Goal: Navigation & Orientation: Understand site structure

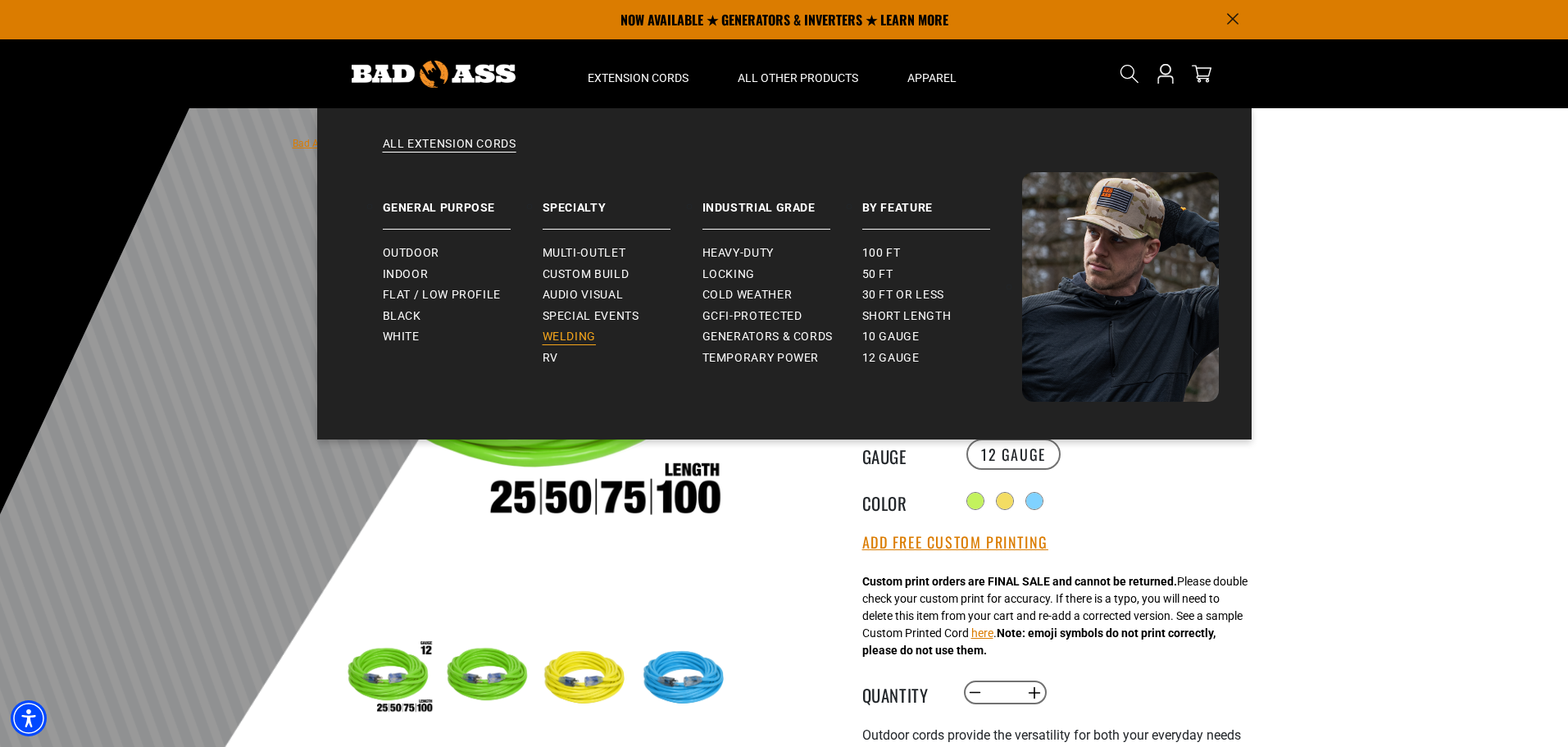
click at [571, 338] on span "Welding" at bounding box center [569, 337] width 54 height 15
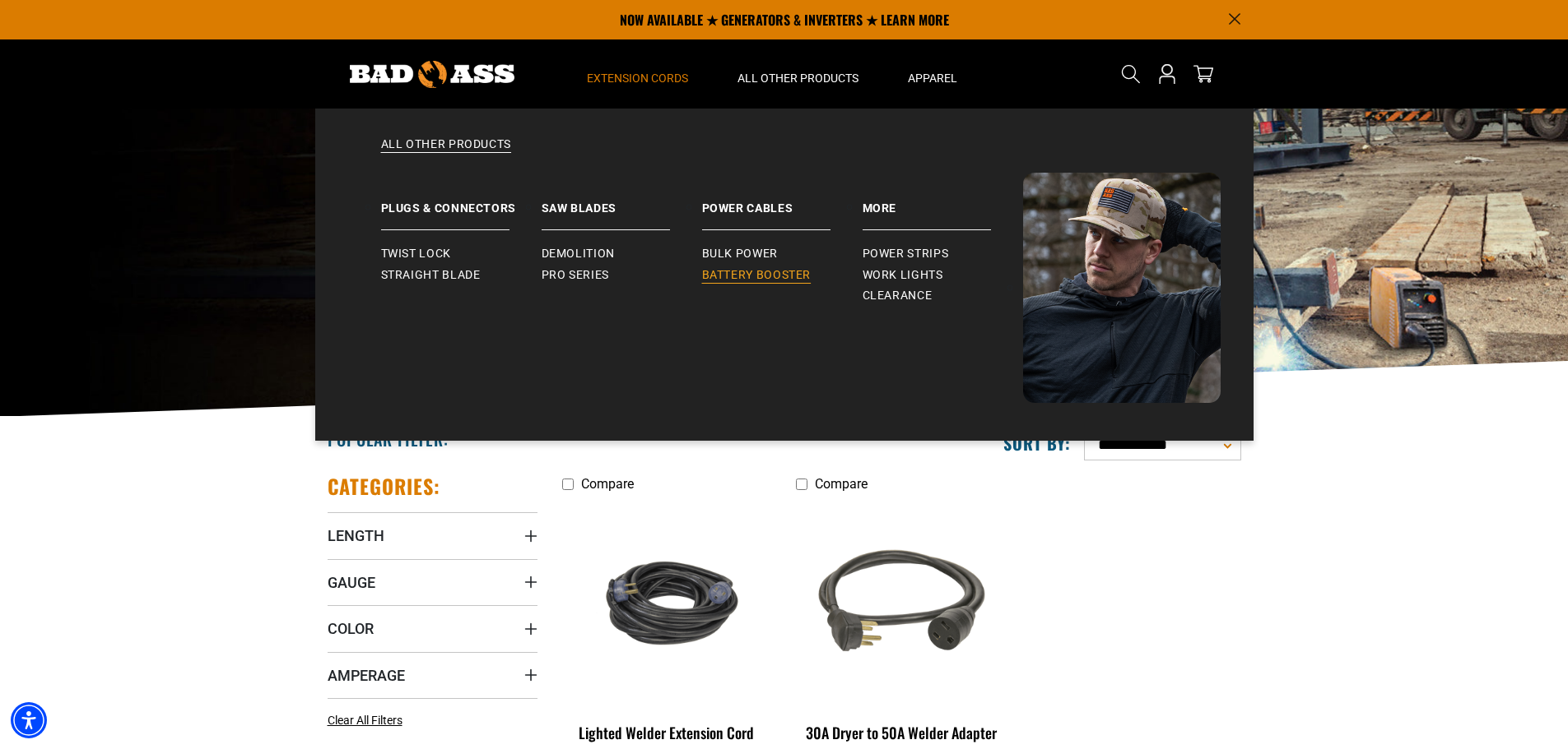
click at [764, 276] on span "Battery Booster" at bounding box center [756, 275] width 109 height 15
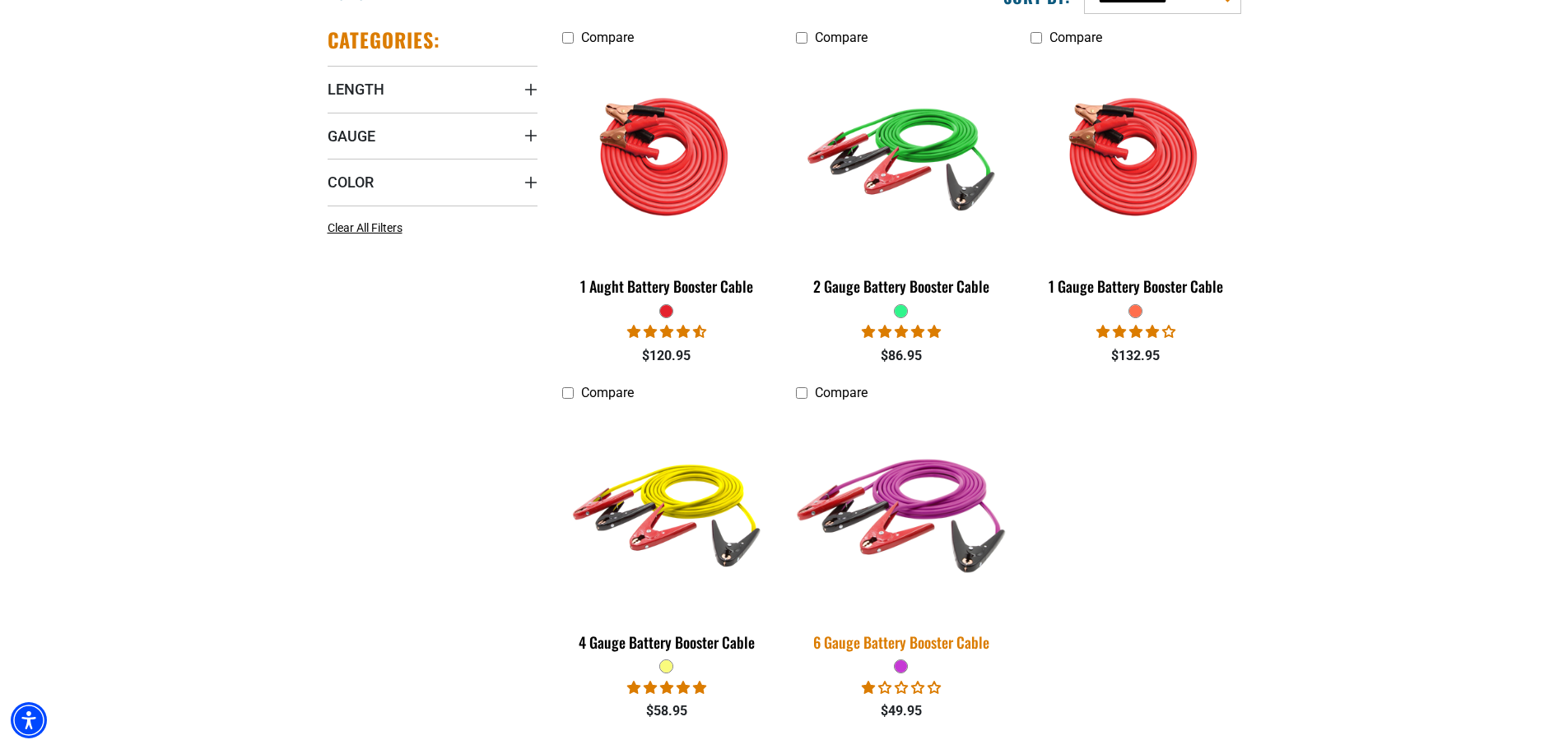
scroll to position [493, 0]
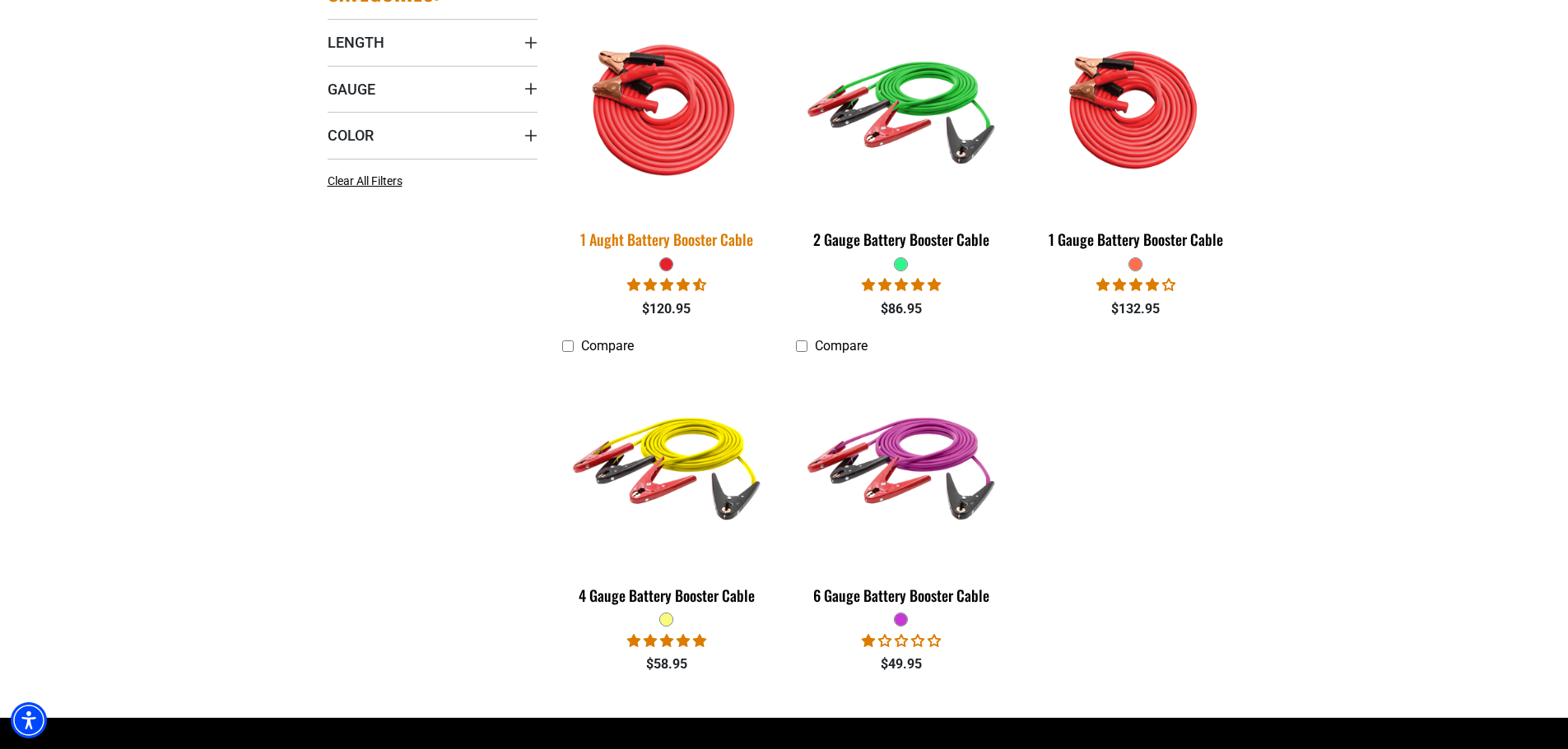
click at [686, 153] on img at bounding box center [666, 109] width 231 height 211
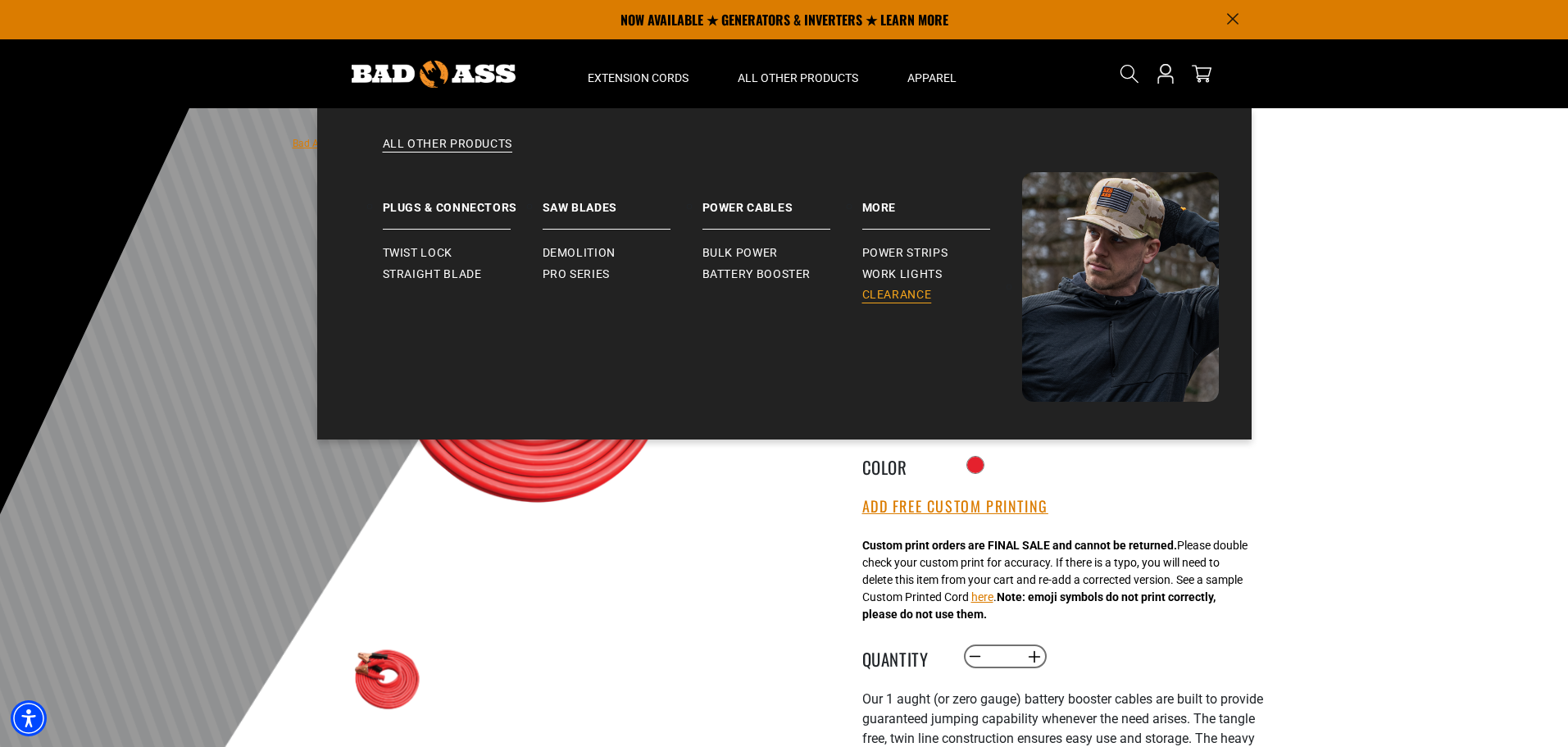
click at [897, 297] on span "Clearance" at bounding box center [897, 295] width 70 height 15
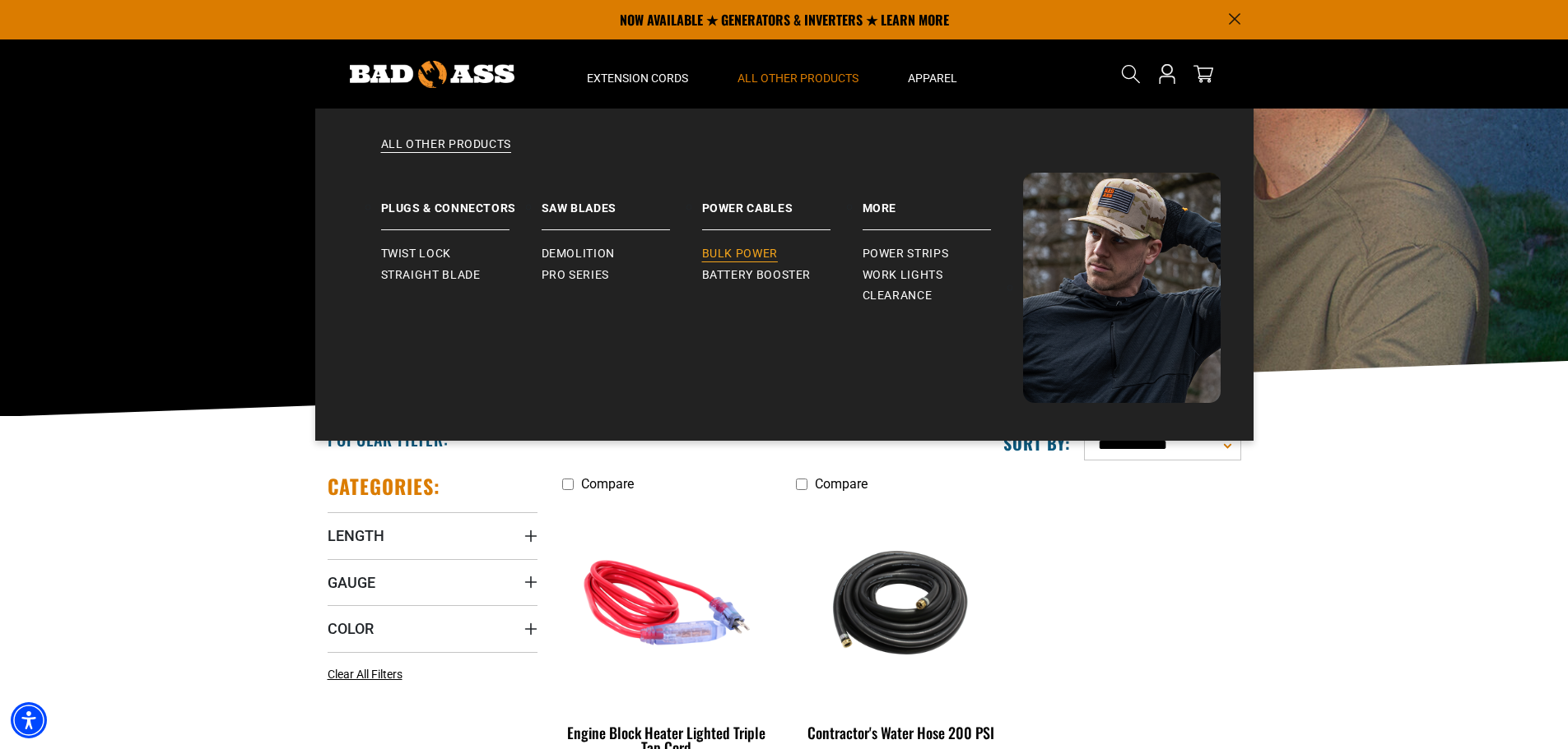
click at [754, 255] on span "Bulk Power" at bounding box center [739, 254] width 75 height 15
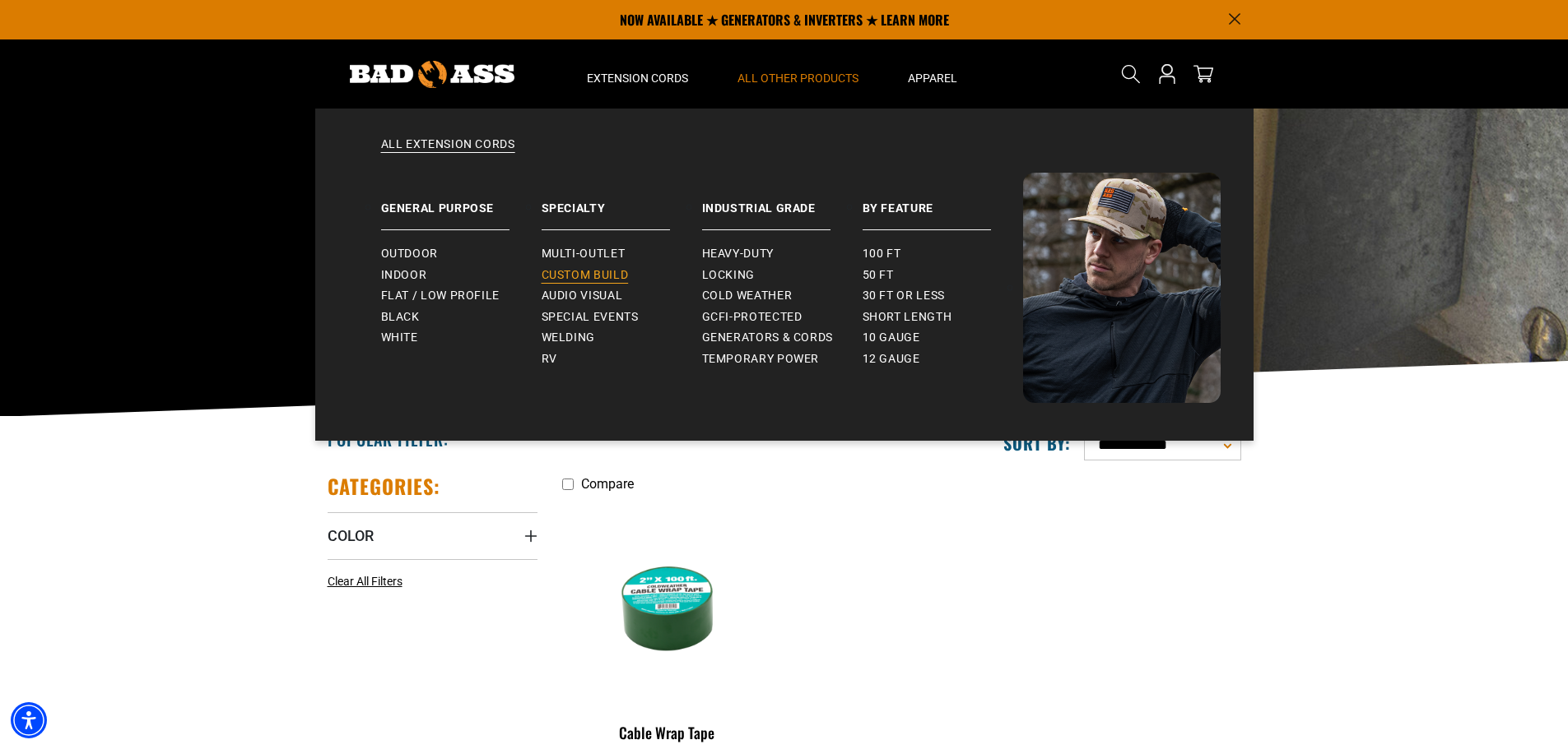
click at [590, 274] on span "Custom Build" at bounding box center [584, 275] width 87 height 15
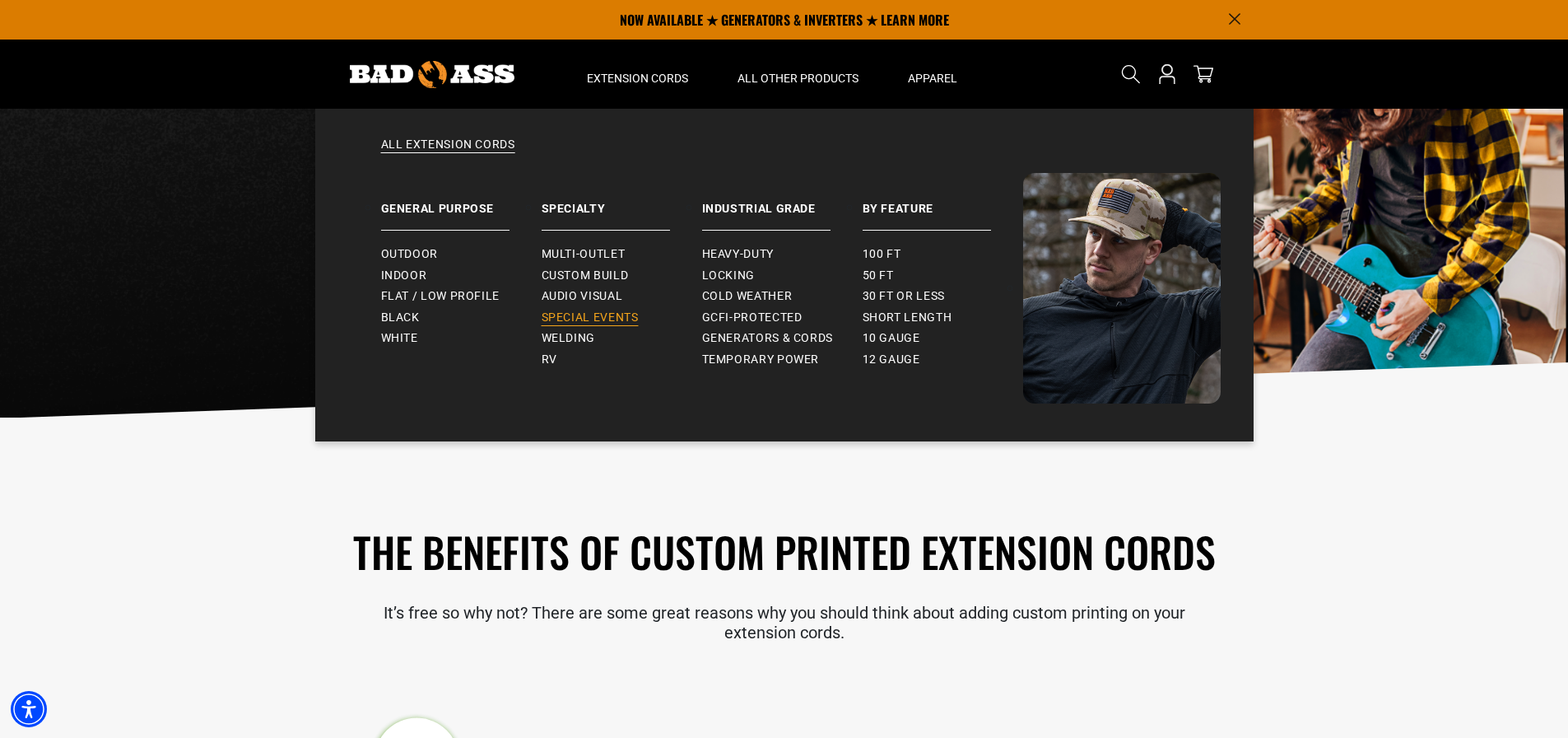
click at [602, 316] on span "Special Events" at bounding box center [589, 318] width 97 height 15
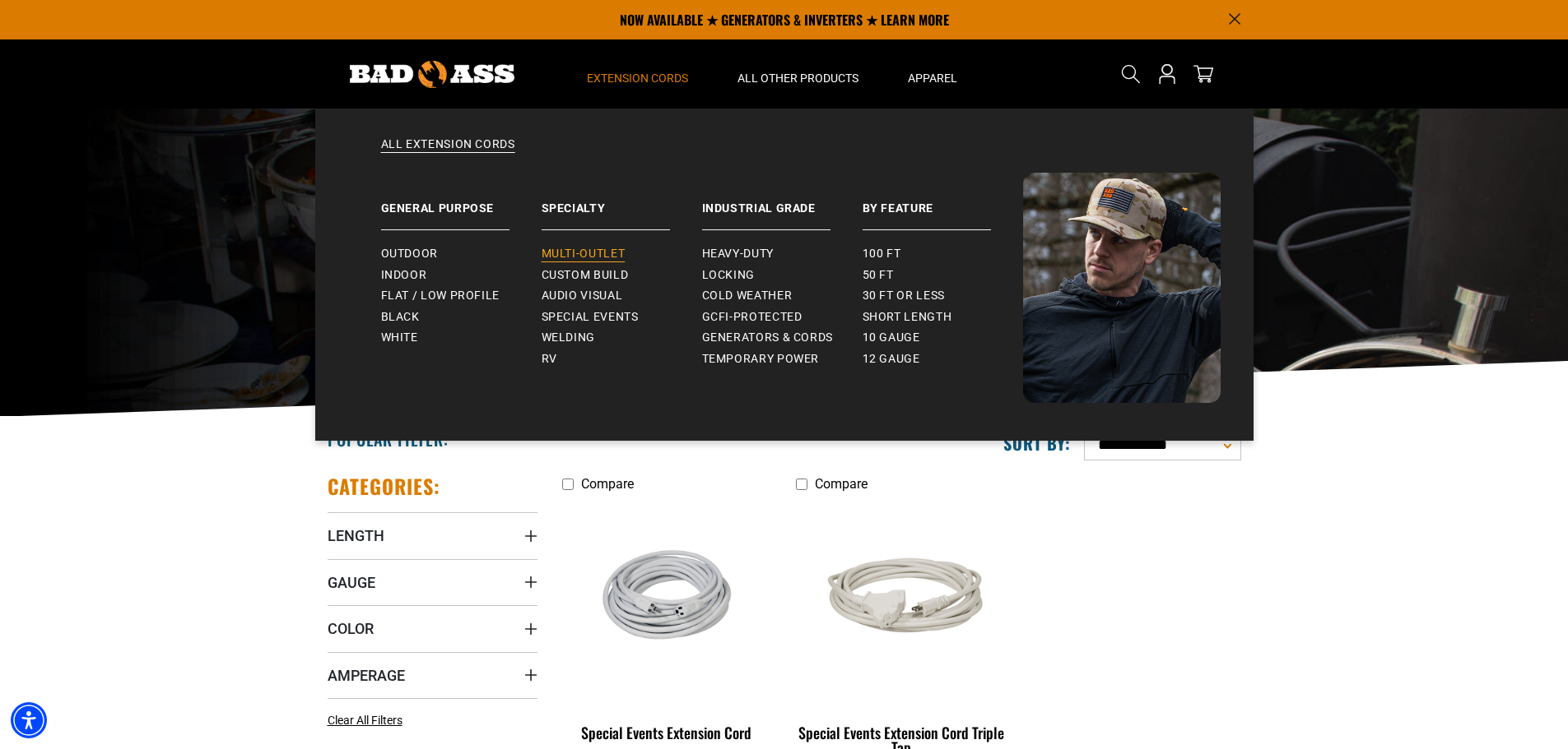
click at [582, 253] on span "Multi-Outlet" at bounding box center [583, 254] width 84 height 15
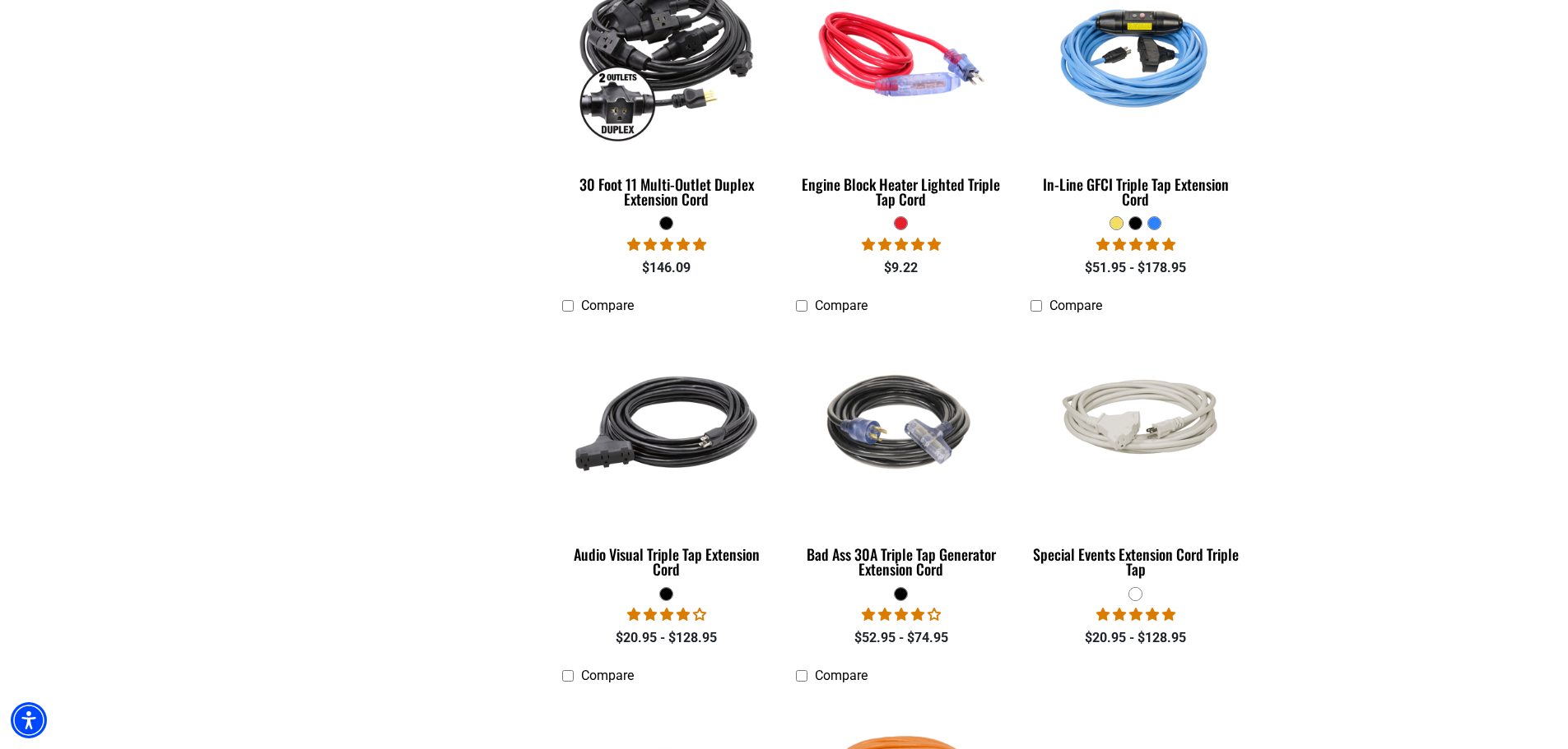
scroll to position [1151, 0]
